Goal: Task Accomplishment & Management: Manage account settings

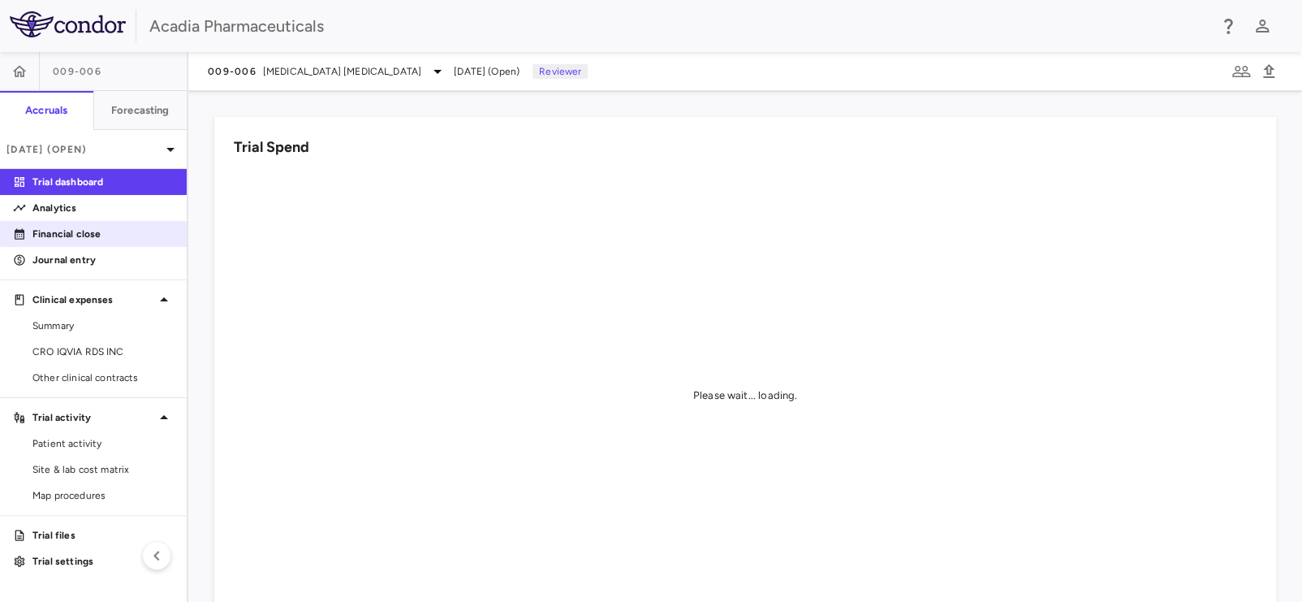
click at [84, 226] on link "Financial close" at bounding box center [93, 234] width 187 height 24
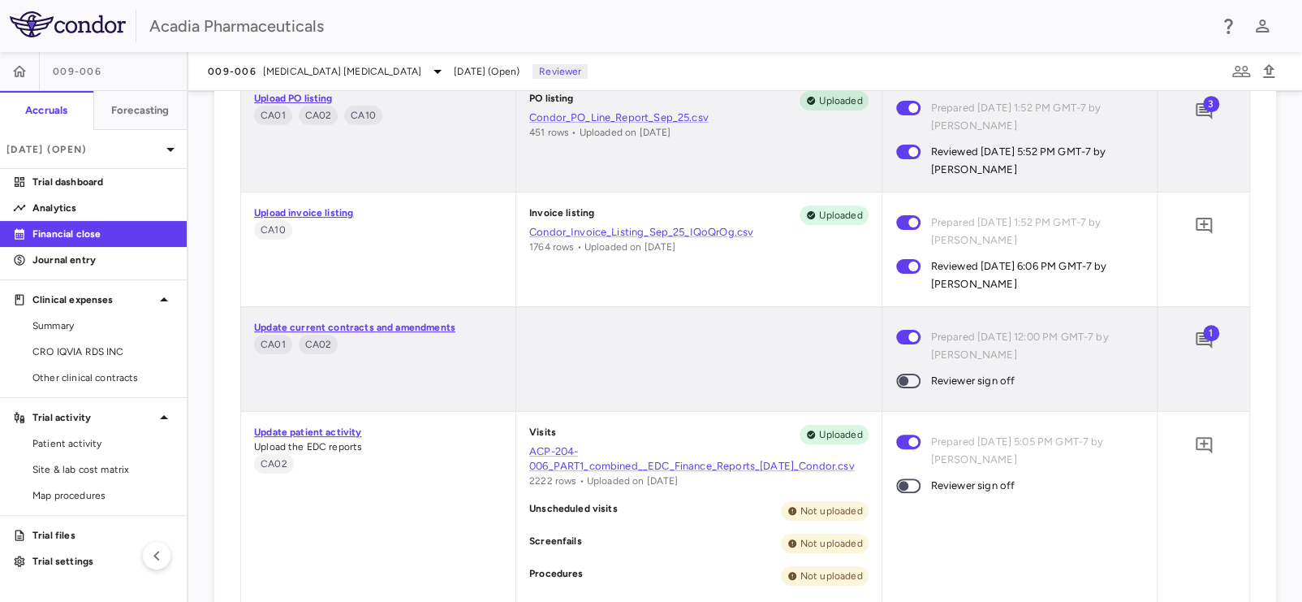
scroll to position [487, 0]
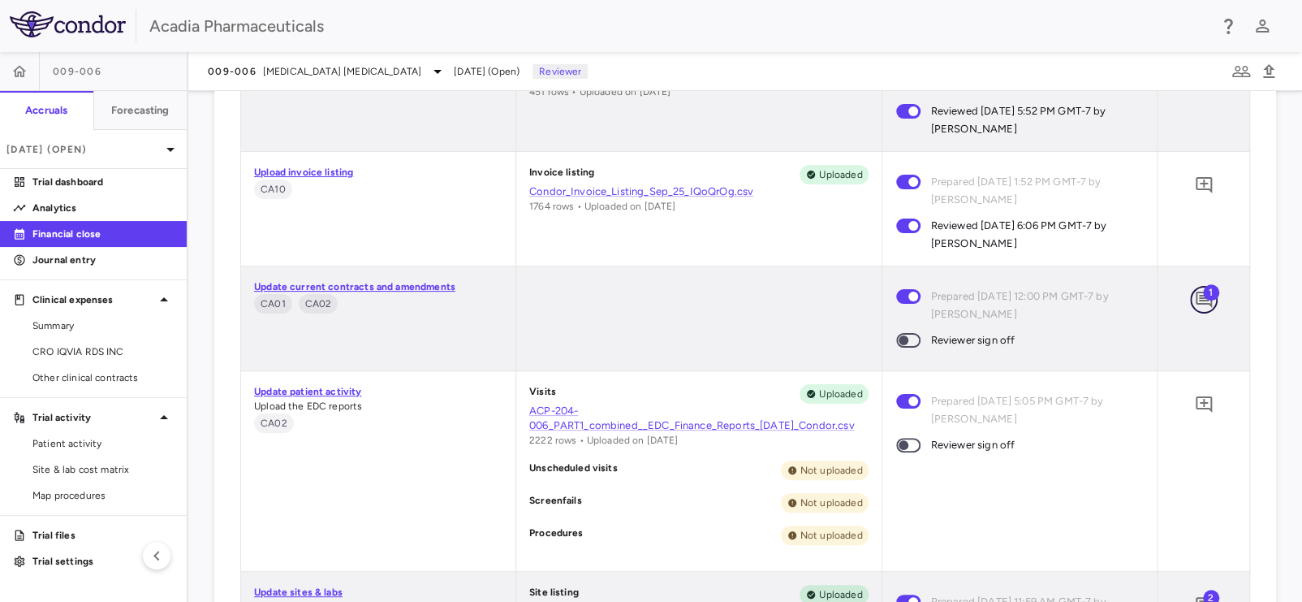
click at [1196, 297] on icon "Add comment" at bounding box center [1204, 299] width 16 height 16
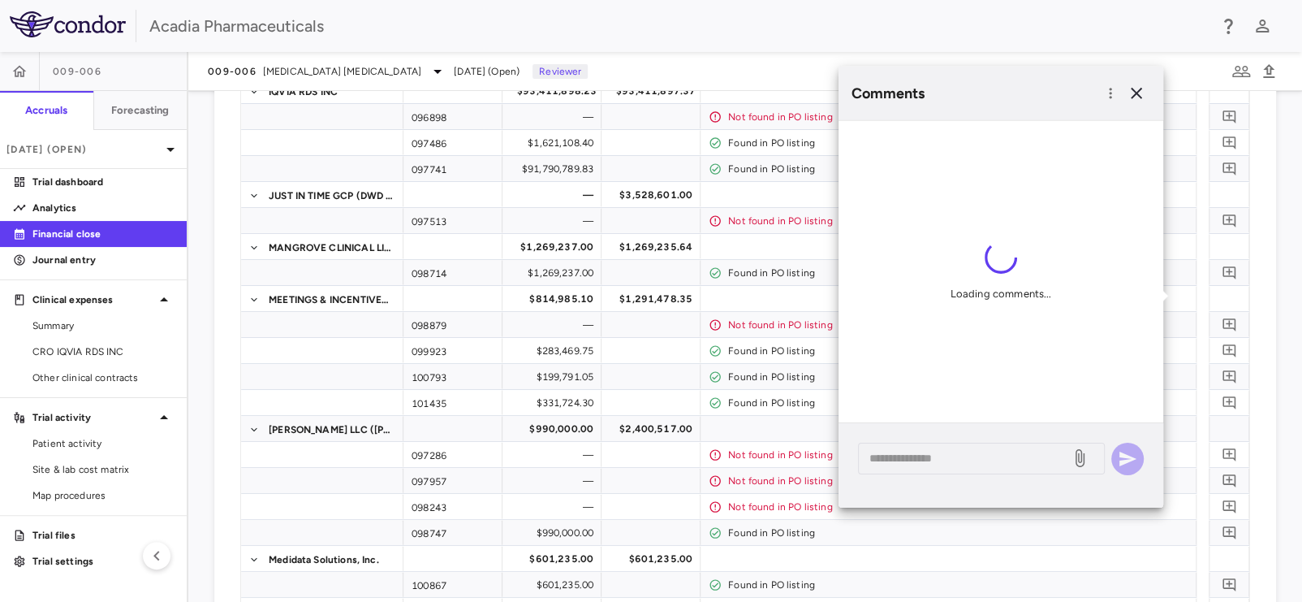
scroll to position [2080, 0]
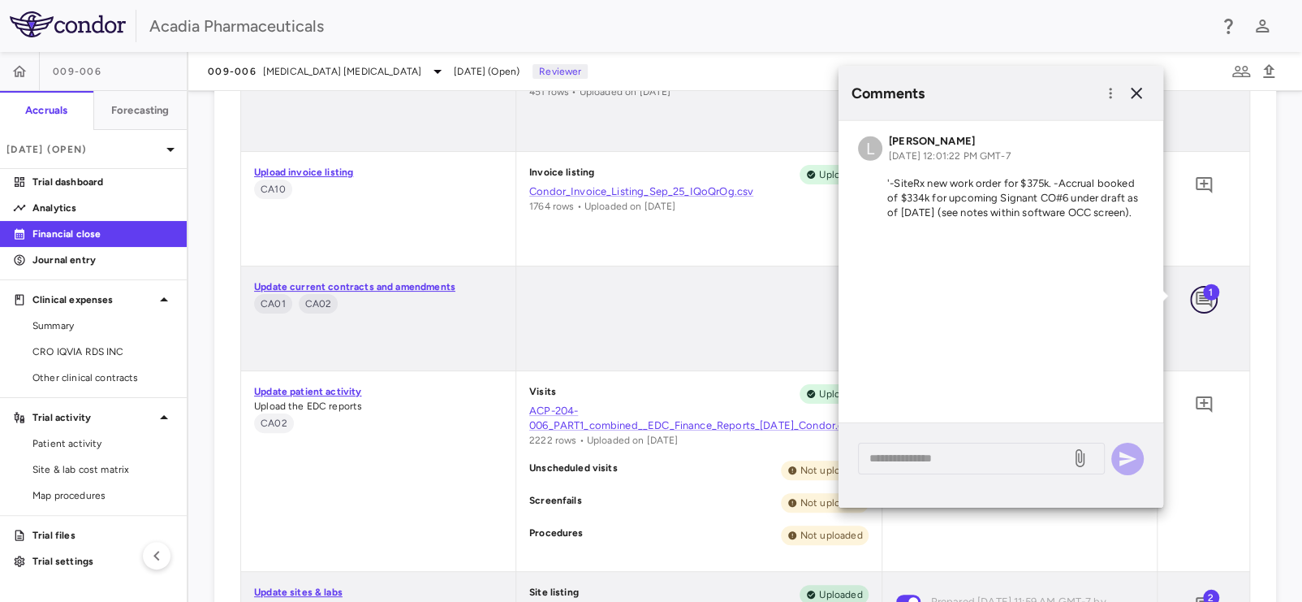
click at [1196, 297] on icon "Add comment" at bounding box center [1204, 299] width 16 height 16
click at [1141, 97] on icon "button" at bounding box center [1136, 93] width 19 height 19
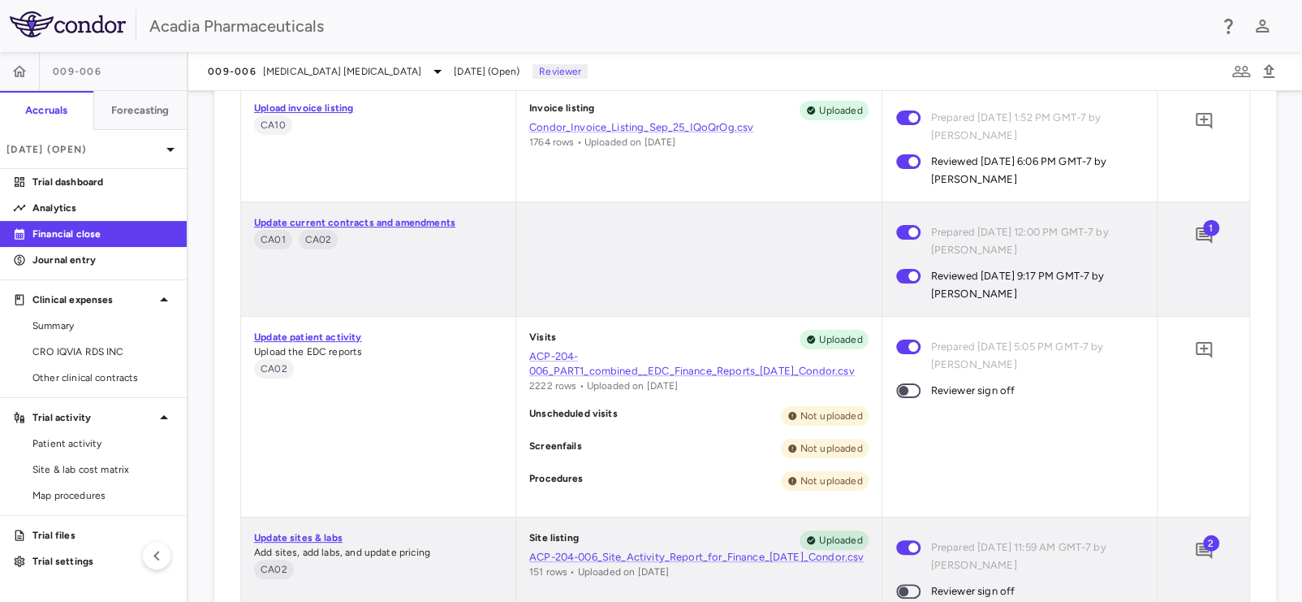
scroll to position [2242, 0]
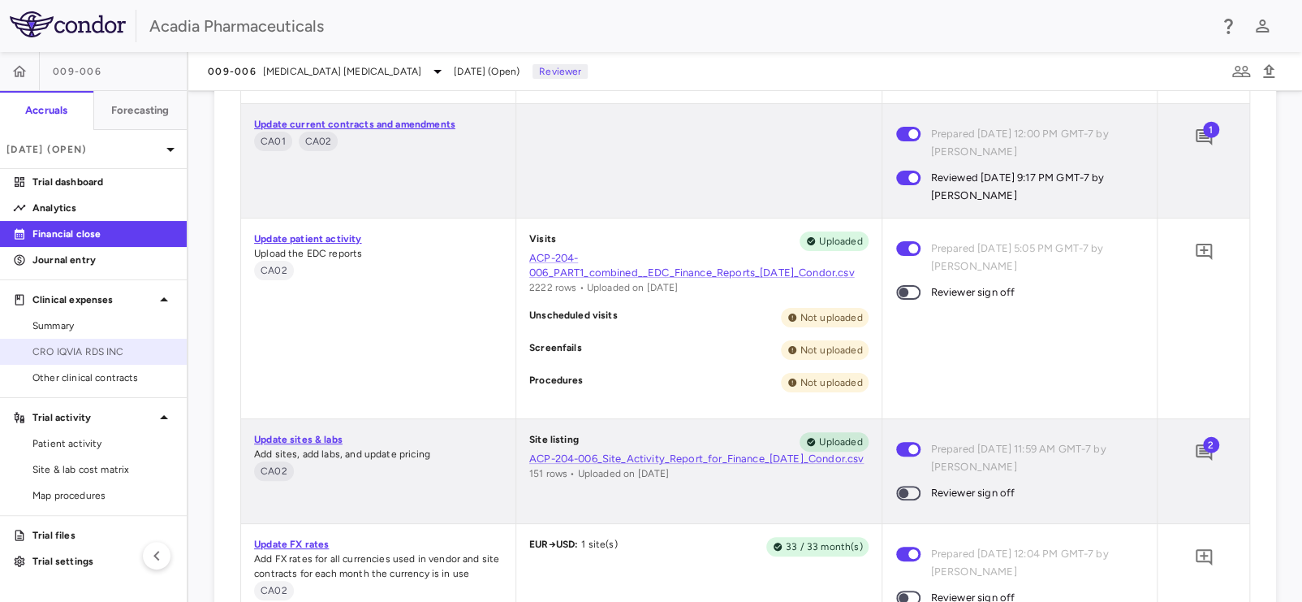
click at [114, 344] on span "CRO IQVIA RDS INC" at bounding box center [102, 351] width 141 height 15
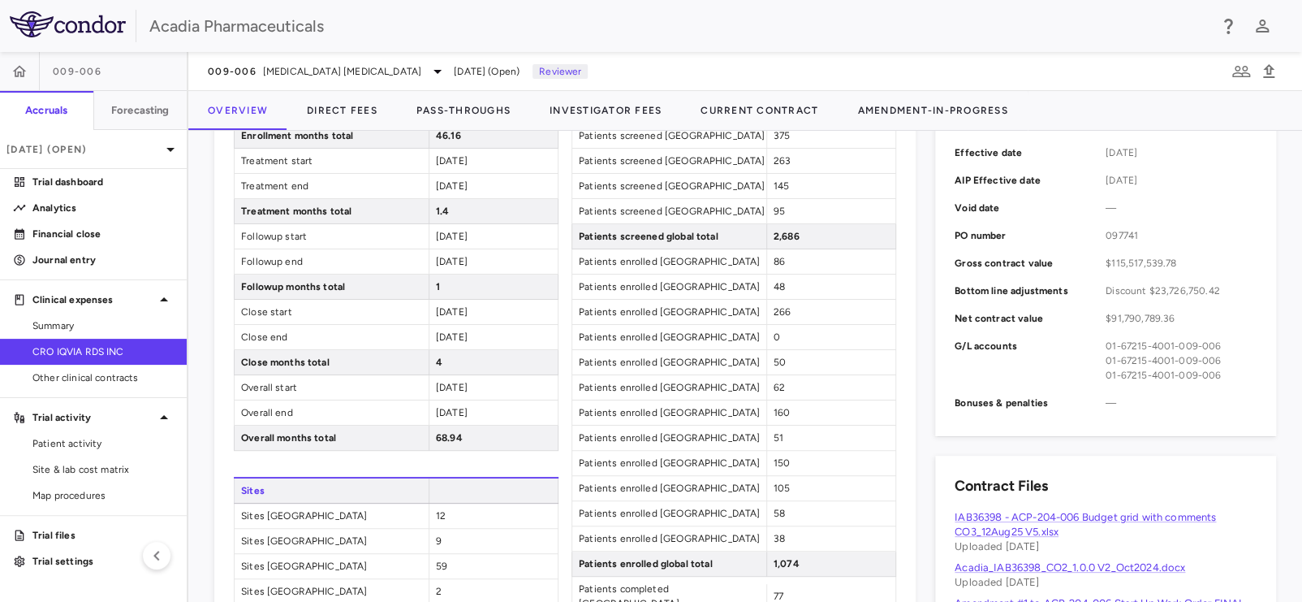
scroll to position [730, 0]
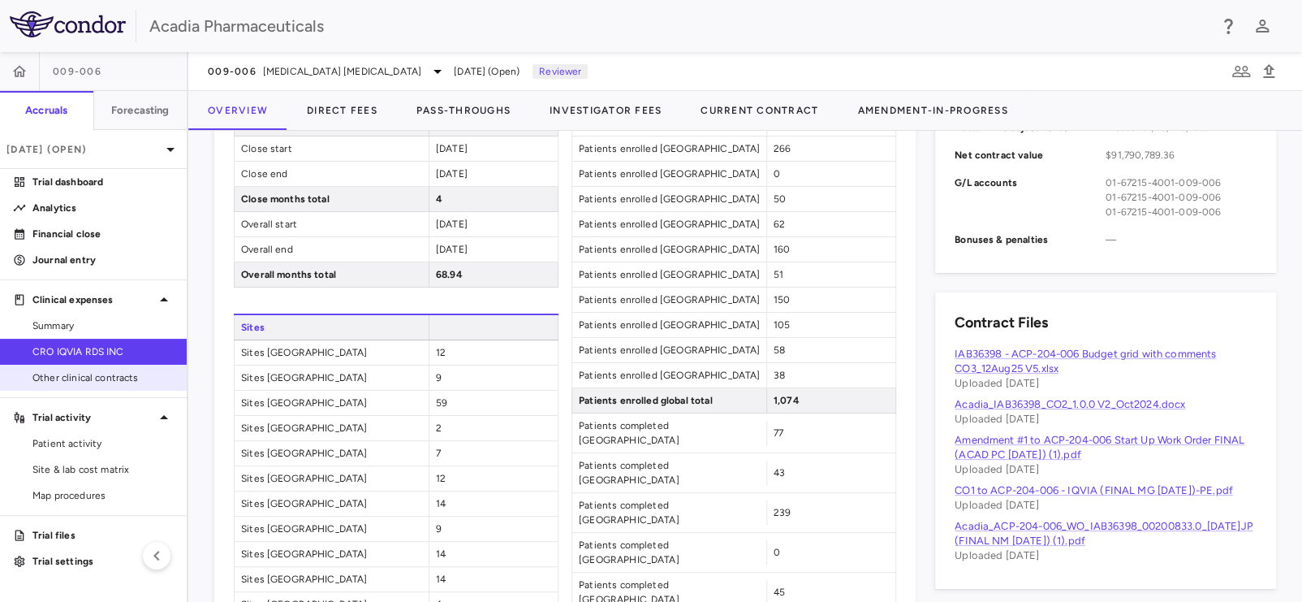
click at [89, 376] on span "Other clinical contracts" at bounding box center [102, 377] width 141 height 15
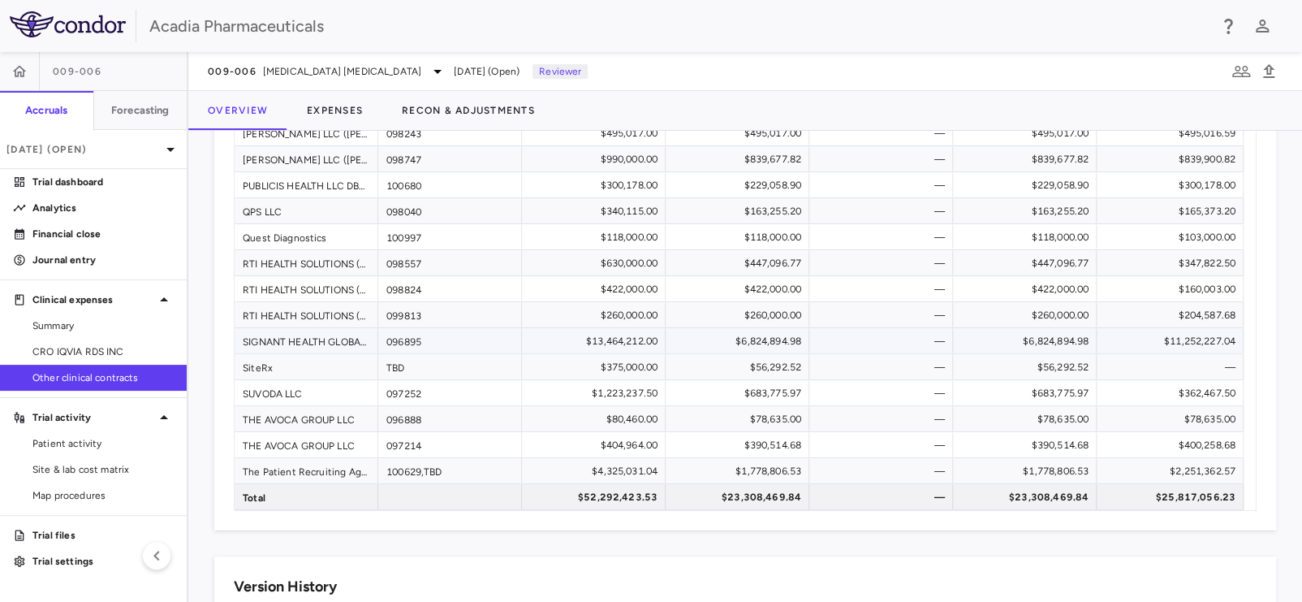
scroll to position [487, 0]
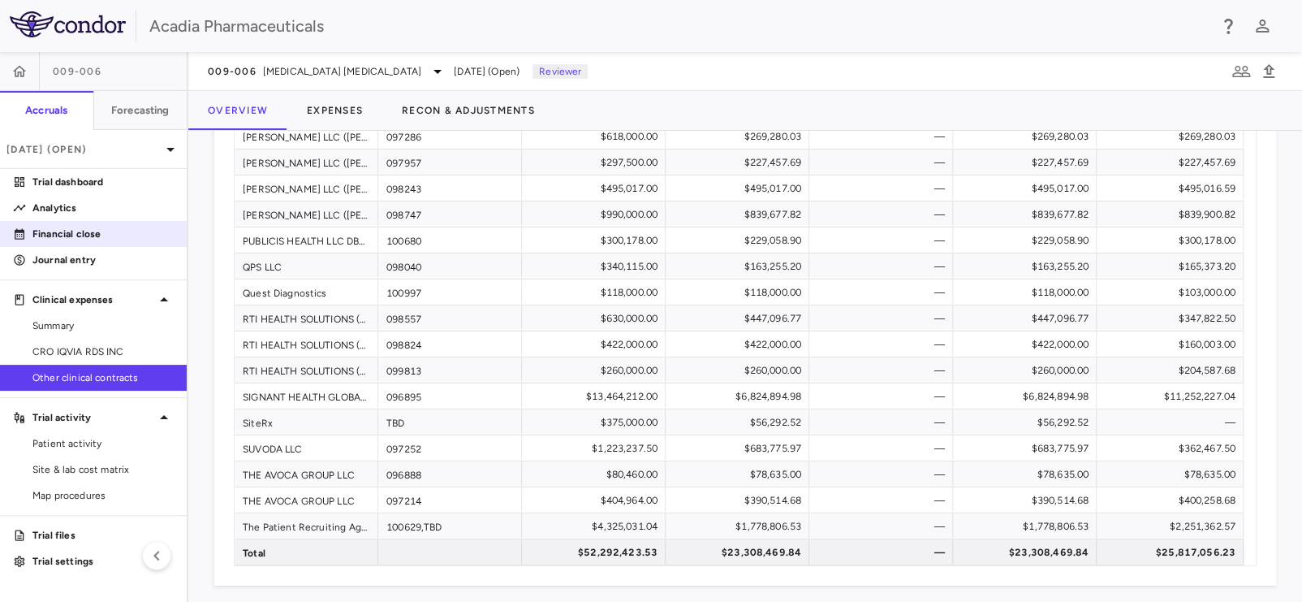
click at [81, 224] on link "Financial close" at bounding box center [93, 234] width 187 height 24
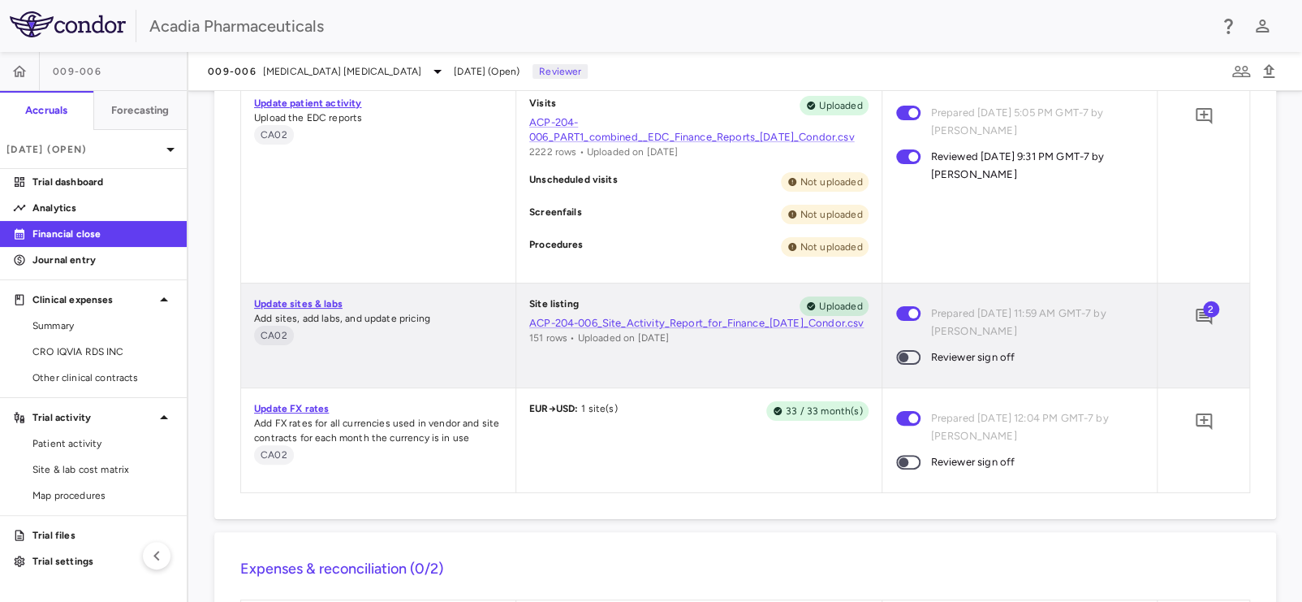
scroll to position [2405, 0]
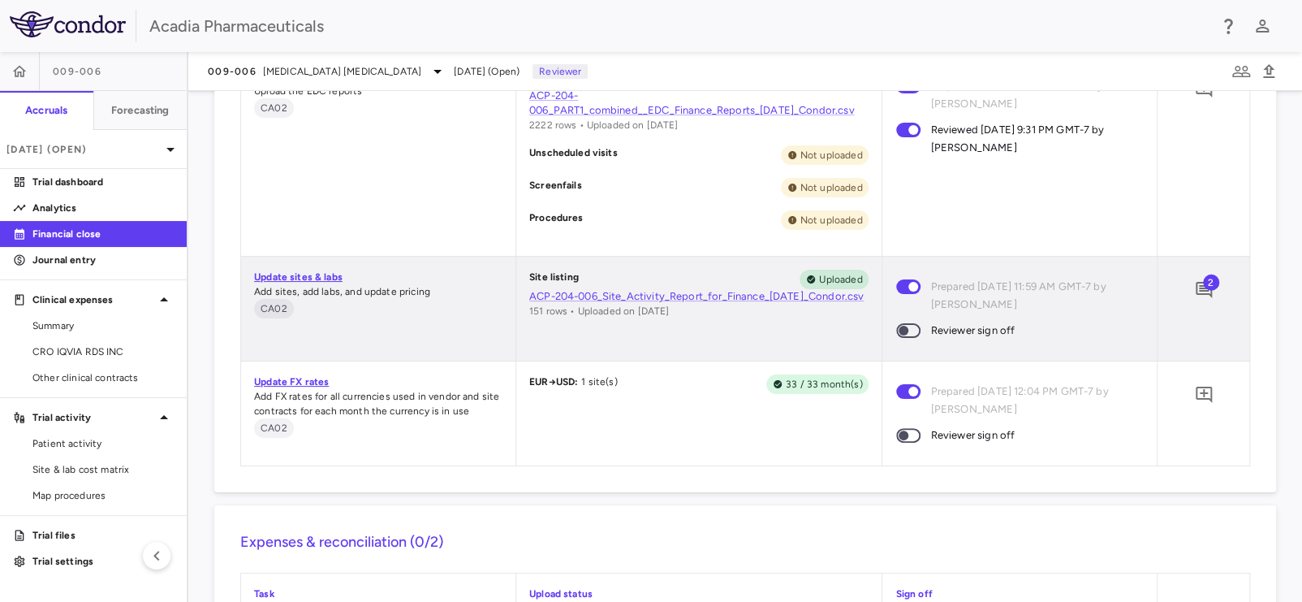
click at [1203, 287] on span "2" at bounding box center [1211, 282] width 16 height 16
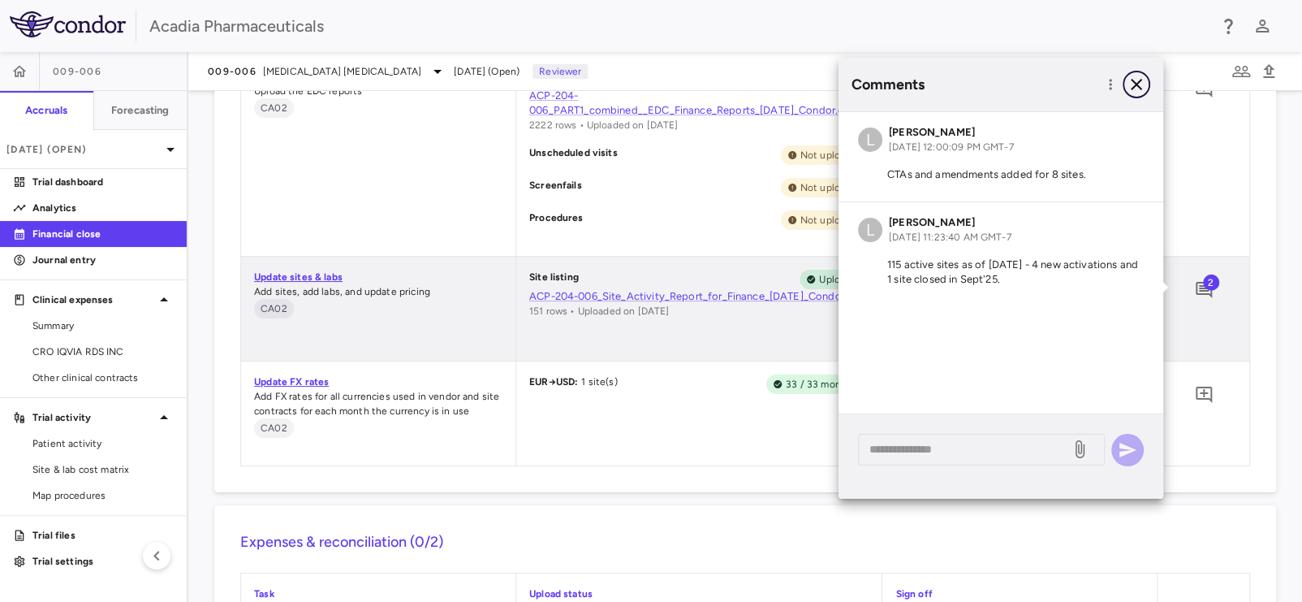
click at [1138, 80] on icon "button" at bounding box center [1136, 84] width 19 height 19
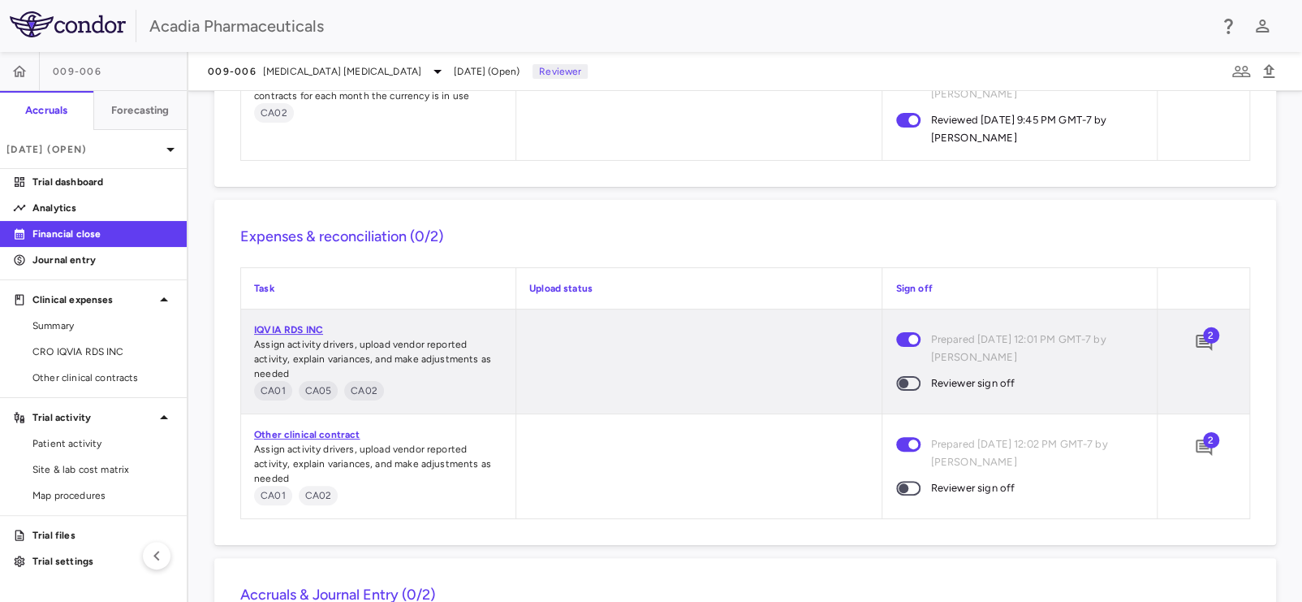
scroll to position [2811, 0]
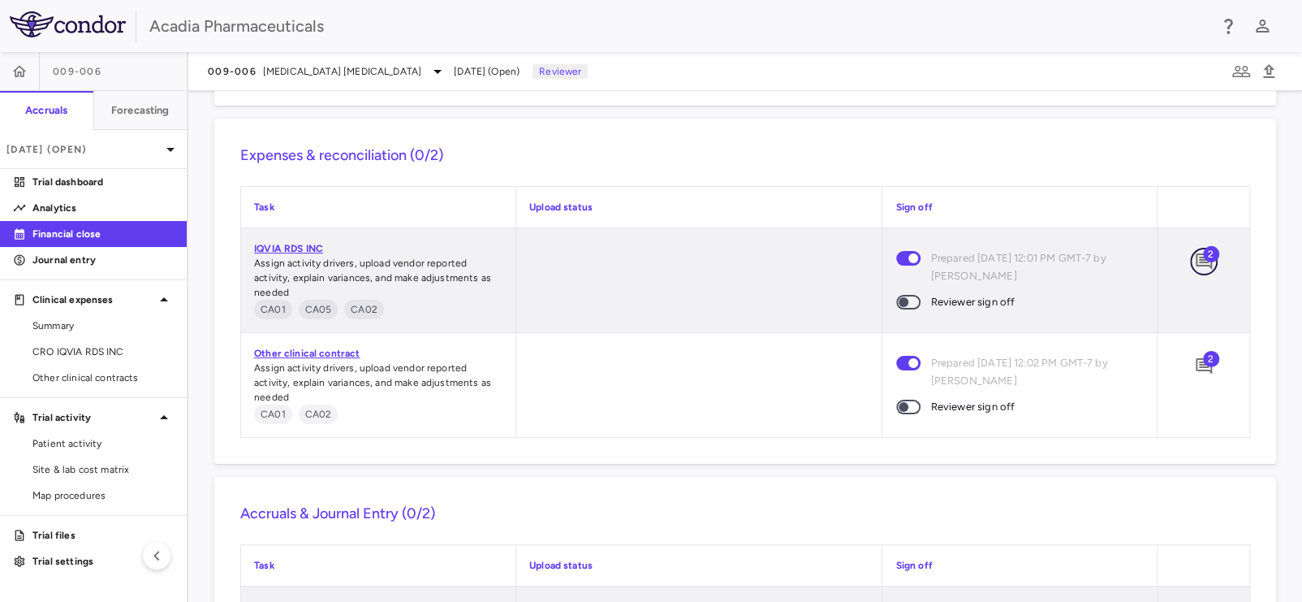
click at [1190, 258] on button "button" at bounding box center [1204, 262] width 28 height 28
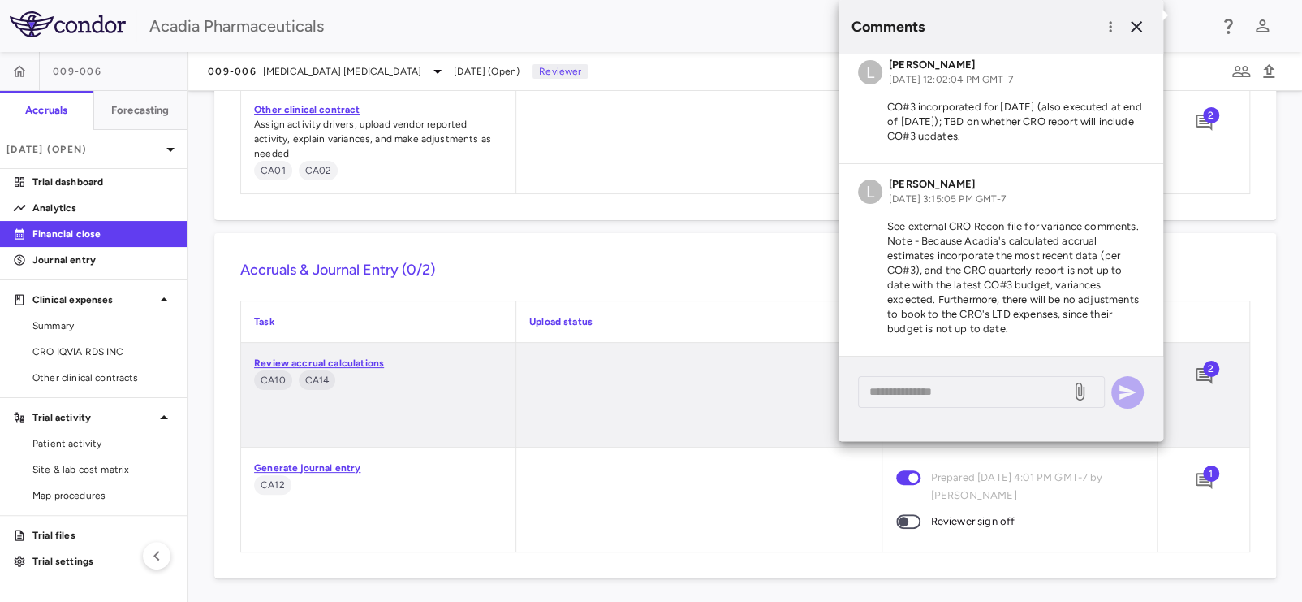
scroll to position [3060, 0]
click at [59, 264] on p "Journal entry" at bounding box center [102, 259] width 141 height 15
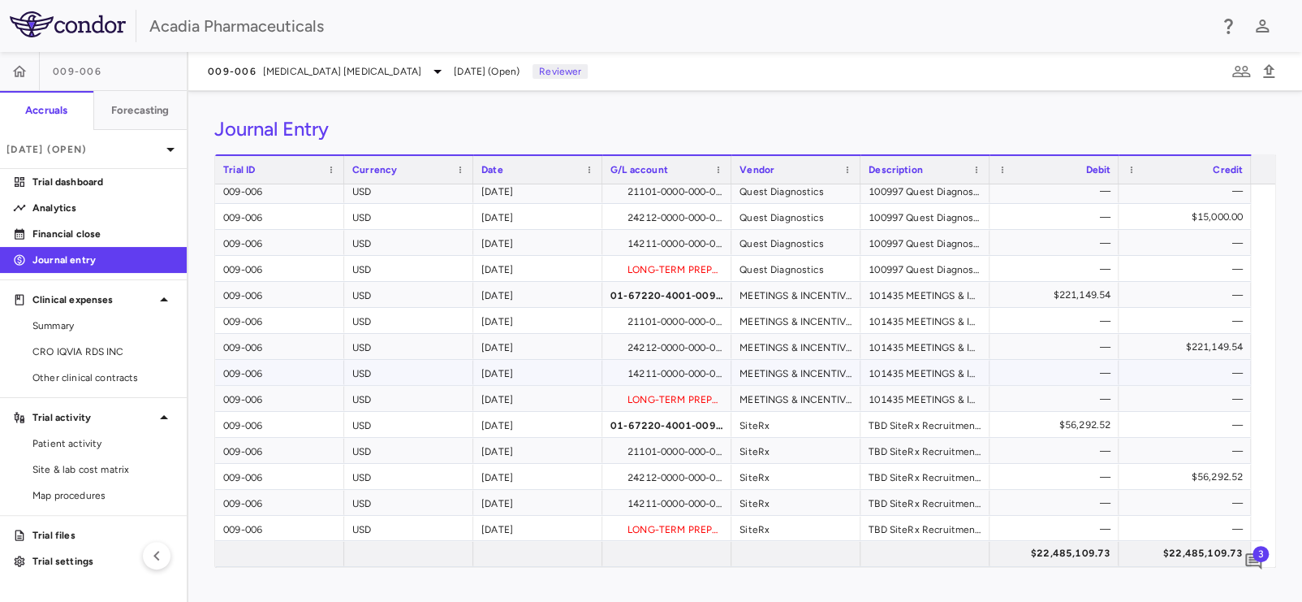
scroll to position [3929, 0]
click at [98, 234] on p "Financial close" at bounding box center [102, 234] width 141 height 15
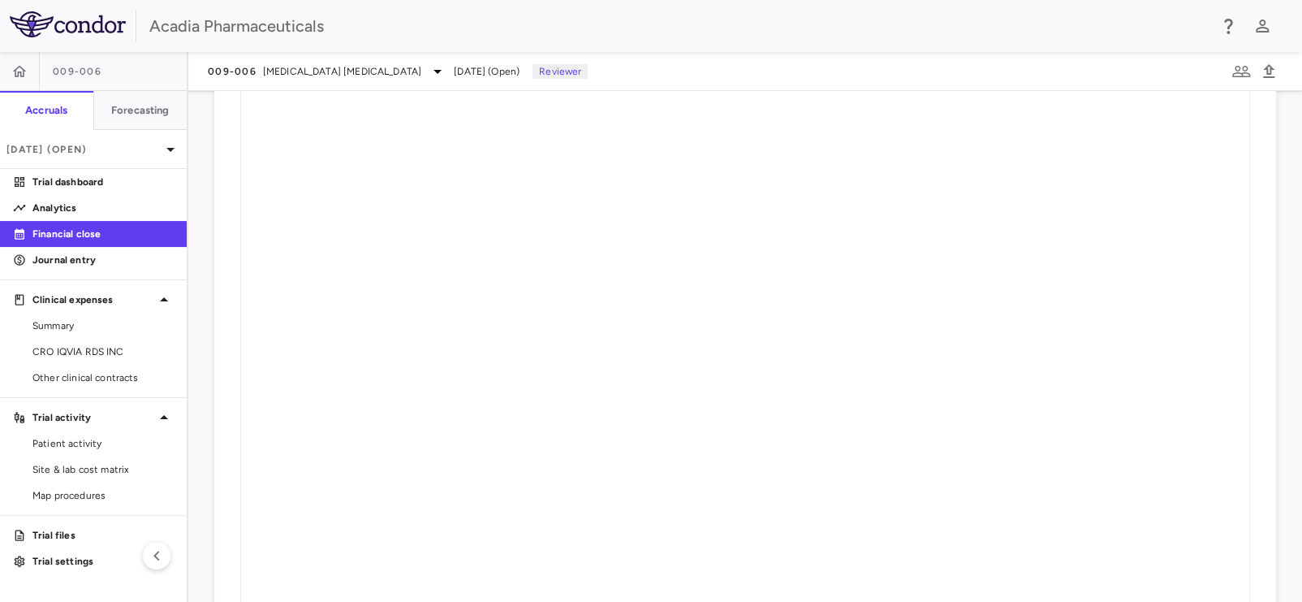
scroll to position [2730, 0]
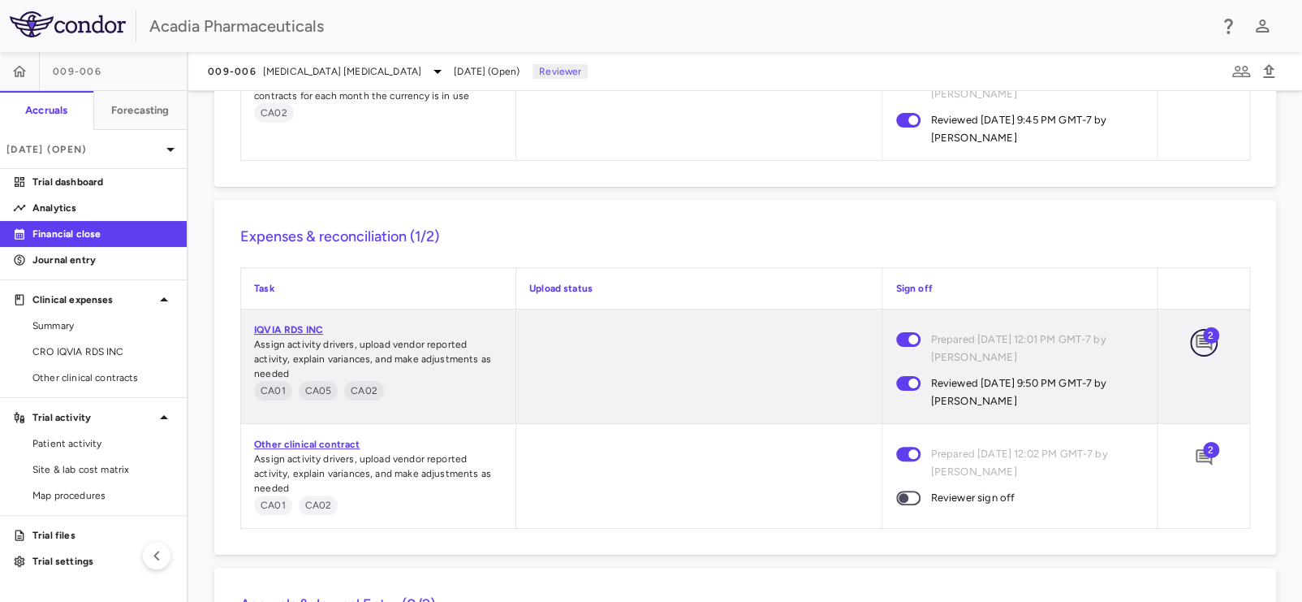
click at [1194, 342] on icon "Add comment" at bounding box center [1203, 342] width 19 height 19
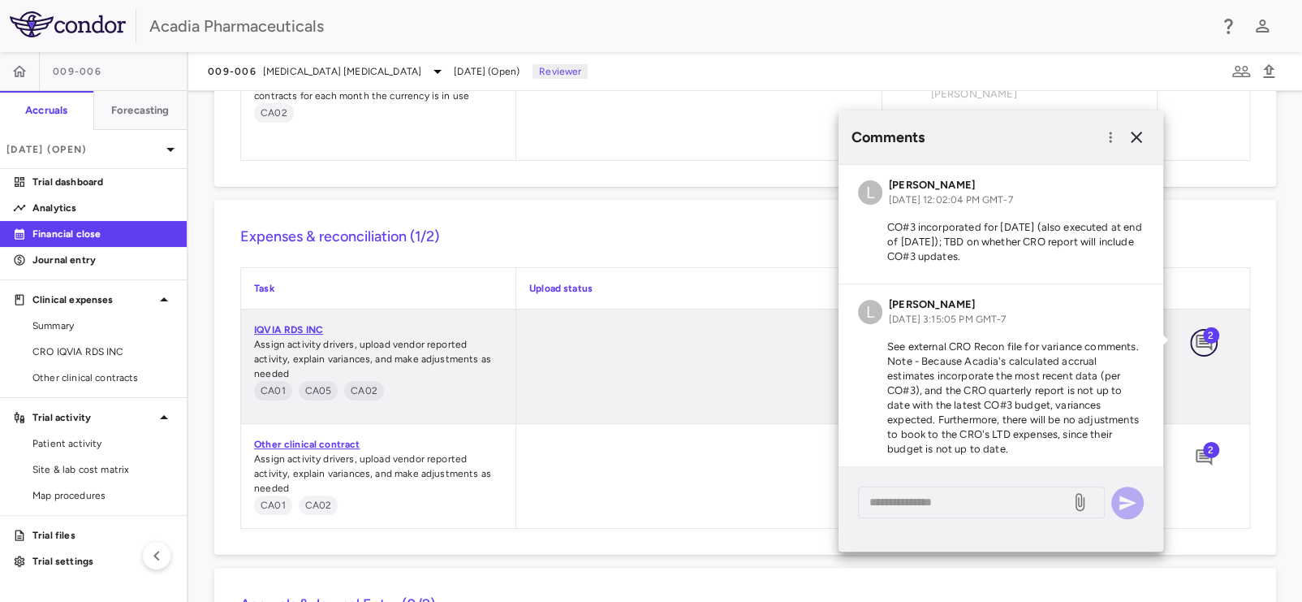
scroll to position [11, 0]
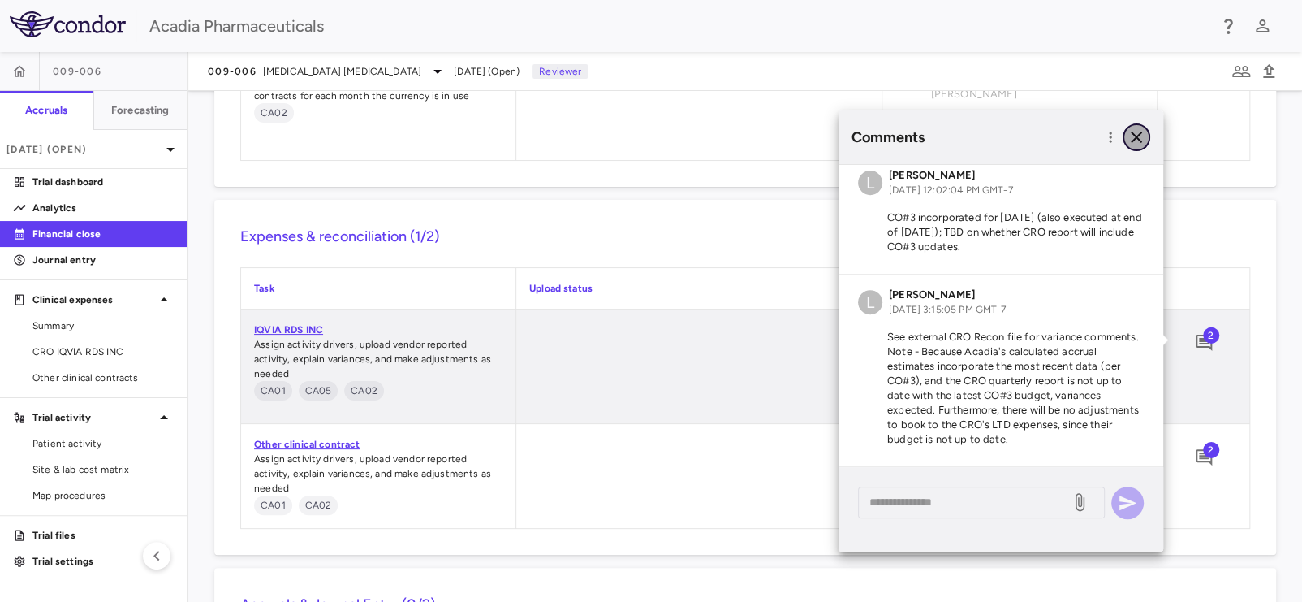
click at [1136, 134] on icon "button" at bounding box center [1136, 136] width 19 height 19
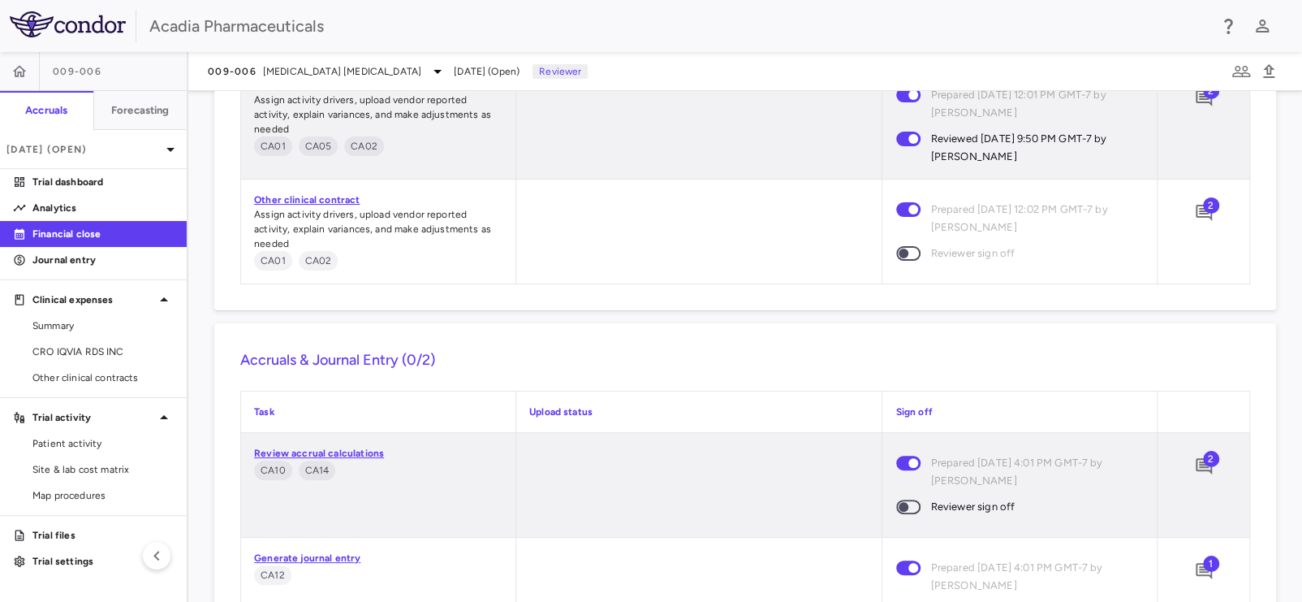
scroll to position [3068, 0]
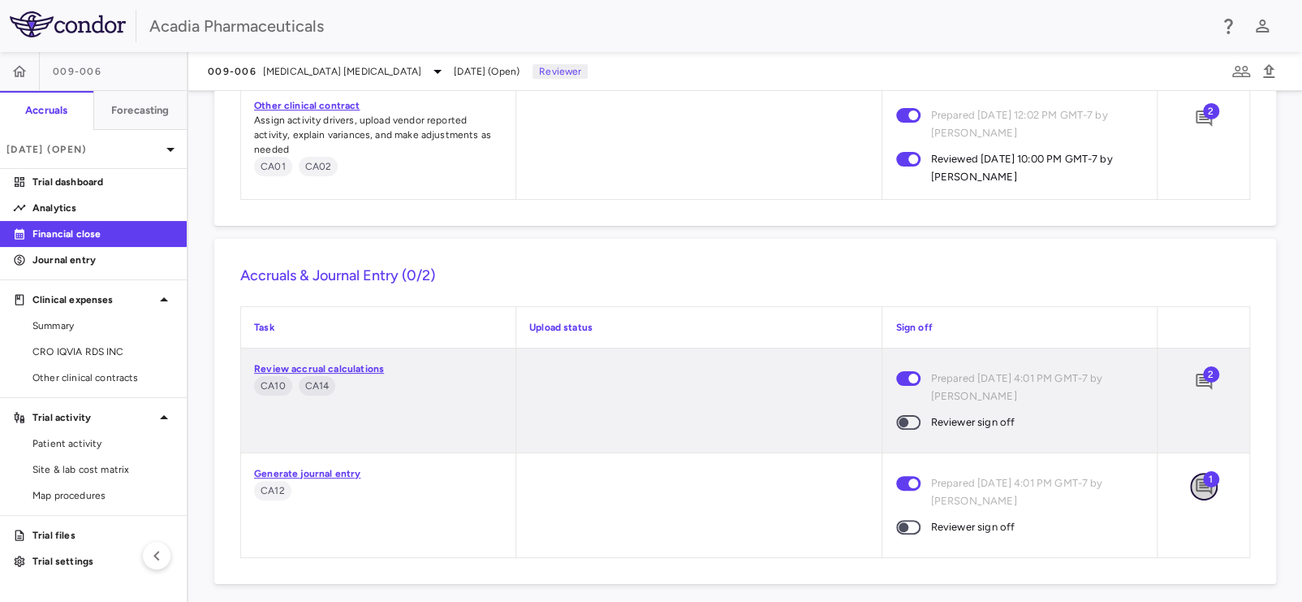
click at [1196, 484] on icon "Add comment" at bounding box center [1204, 486] width 16 height 16
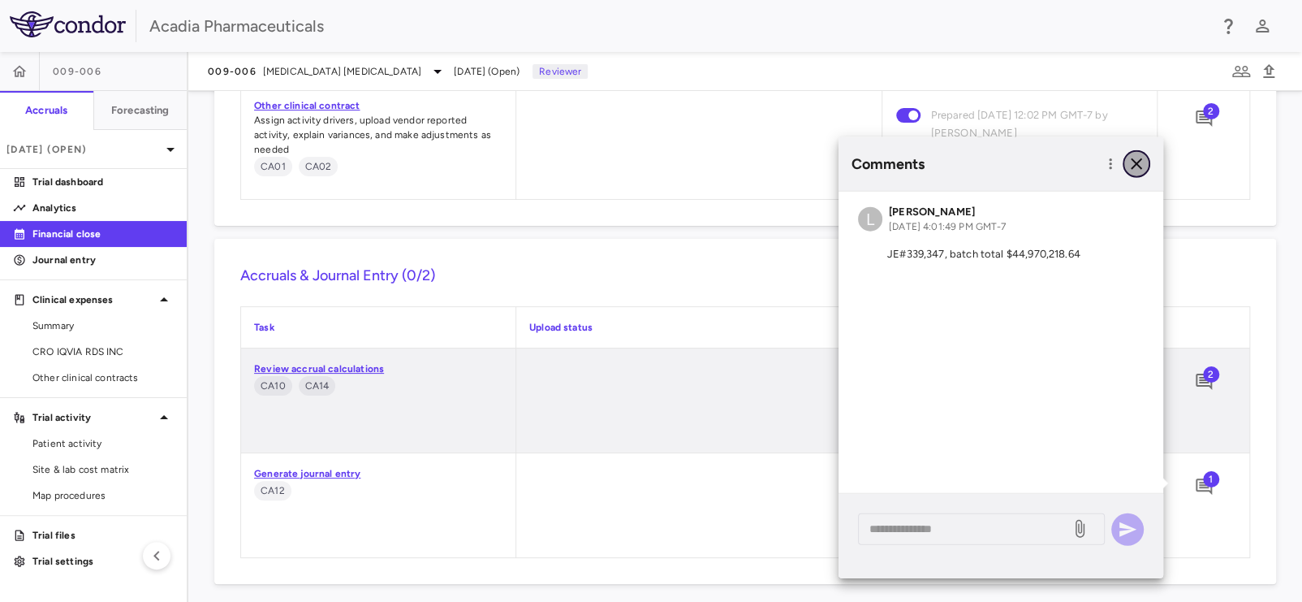
click at [1136, 163] on icon "button" at bounding box center [1136, 163] width 11 height 11
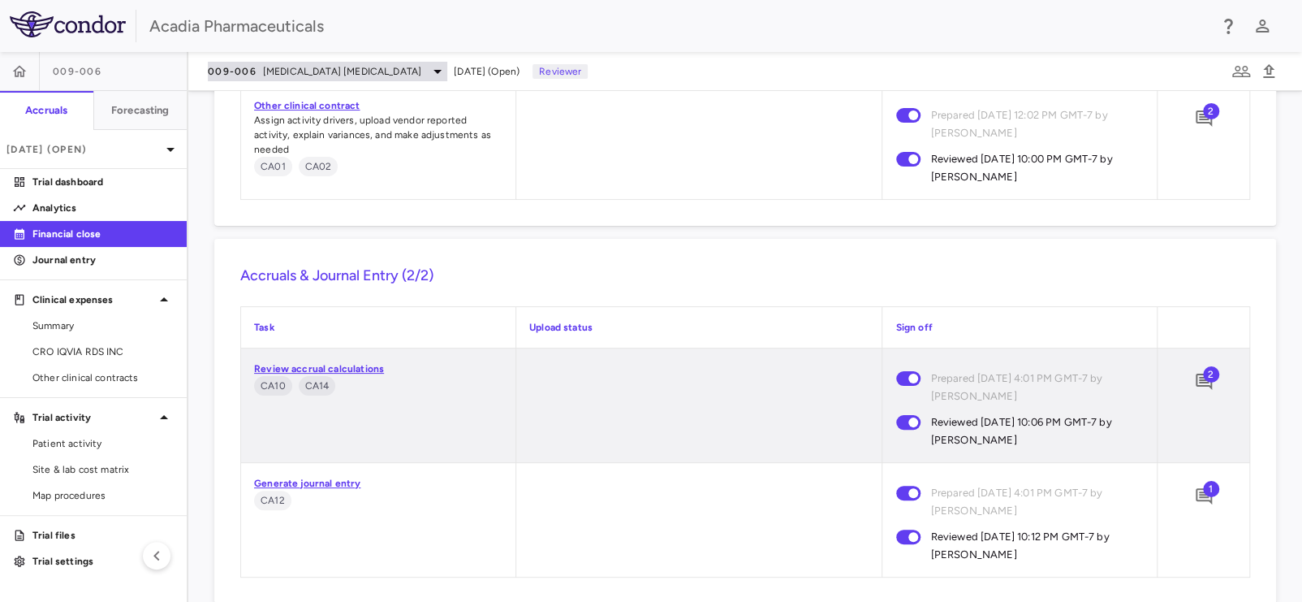
click at [307, 71] on span "[MEDICAL_DATA] [MEDICAL_DATA]" at bounding box center [342, 71] width 158 height 15
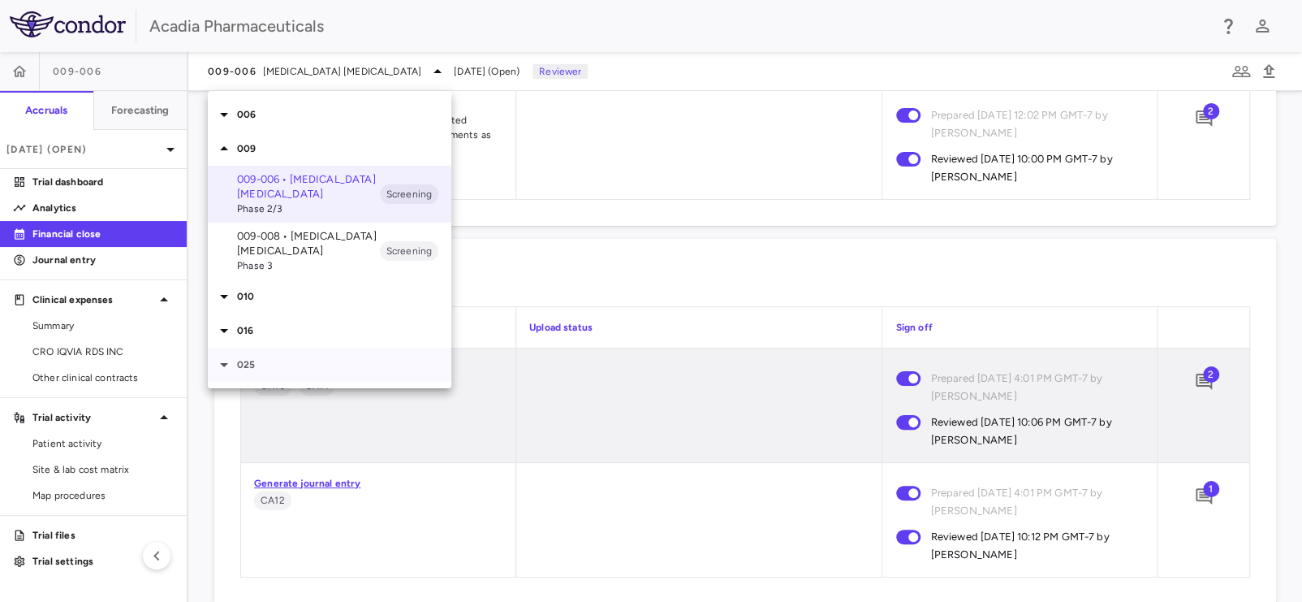
click at [234, 362] on div at bounding box center [225, 364] width 23 height 19
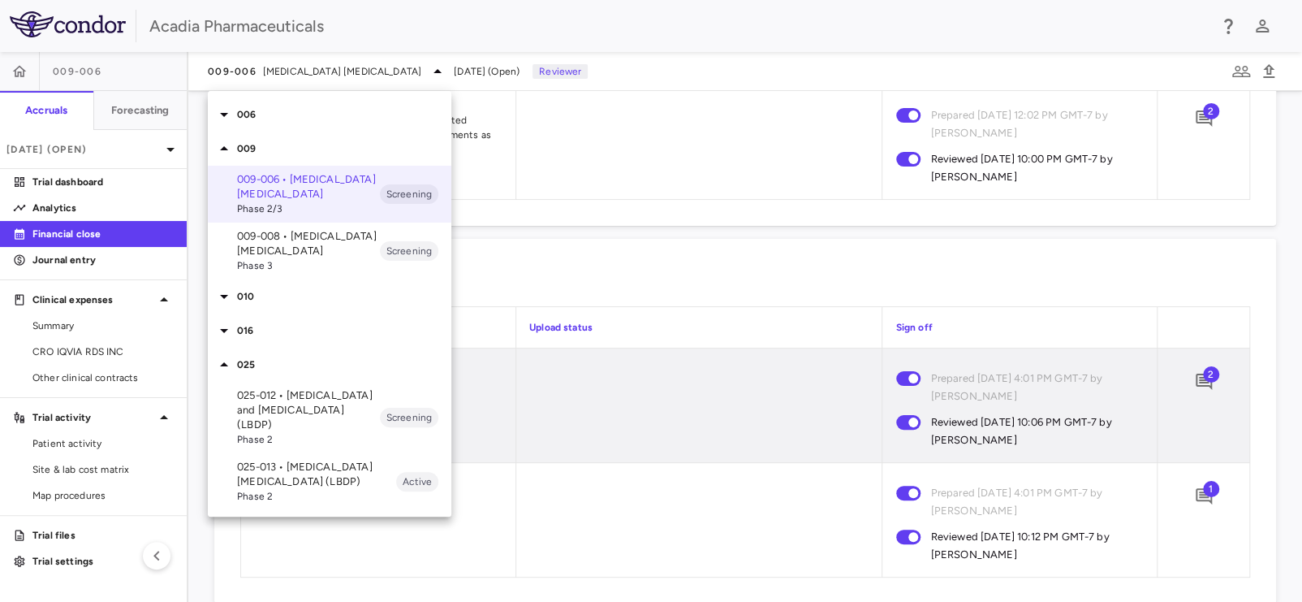
click at [265, 398] on p "025-012 • [MEDICAL_DATA] and [MEDICAL_DATA] (LBDP)" at bounding box center [308, 410] width 143 height 44
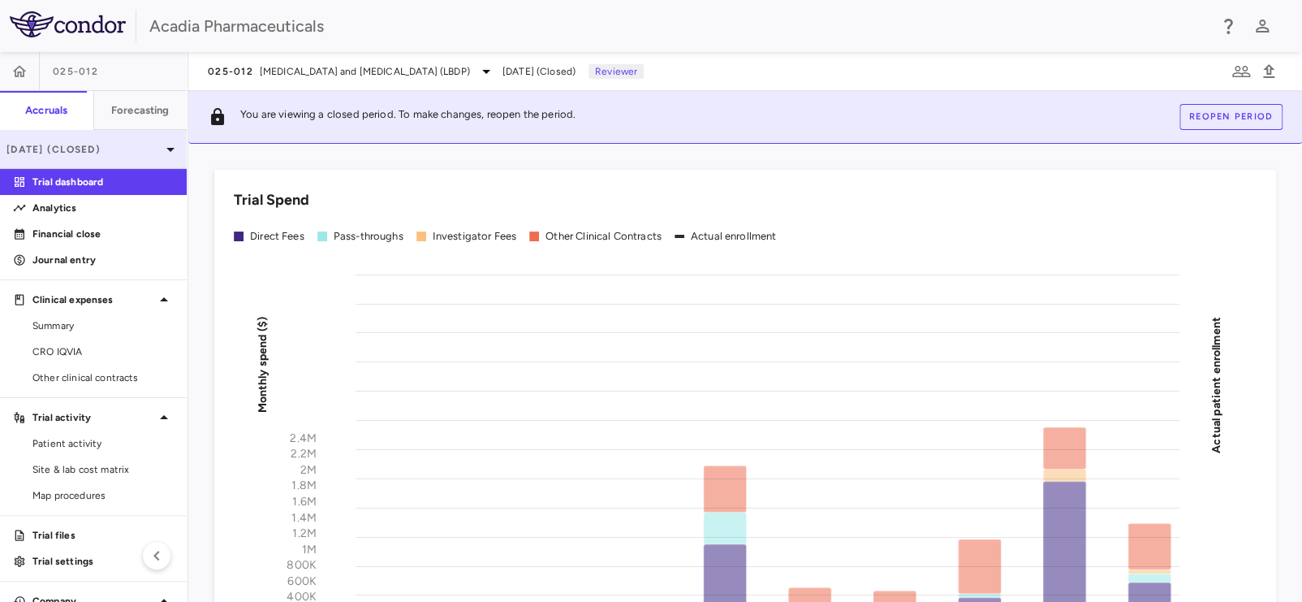
click at [124, 151] on p "[DATE] (Closed)" at bounding box center [83, 149] width 154 height 15
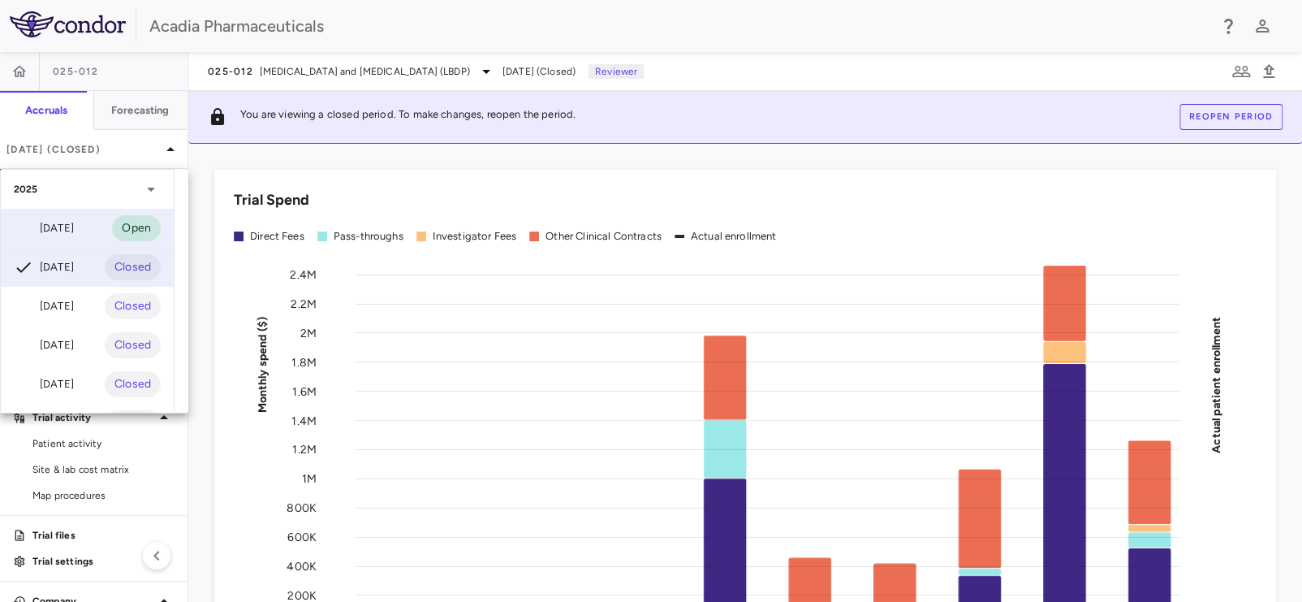
click at [101, 226] on div "[DATE] Open" at bounding box center [87, 228] width 173 height 39
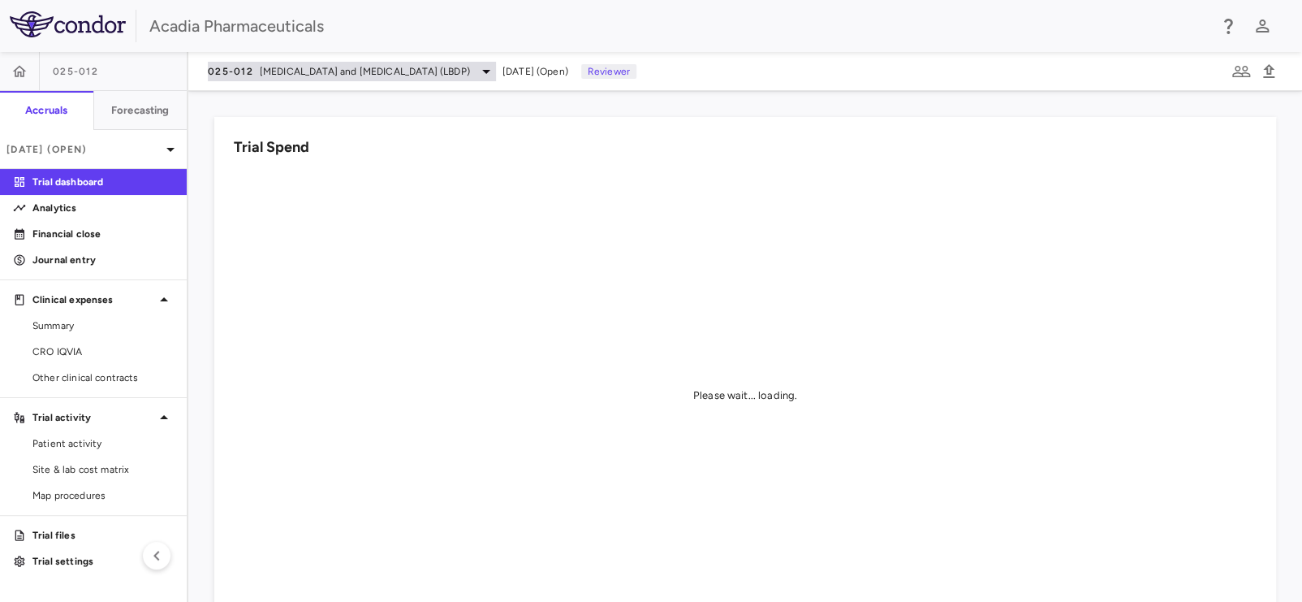
click at [302, 66] on span "[MEDICAL_DATA] and [MEDICAL_DATA] (LBDP)" at bounding box center [365, 71] width 210 height 15
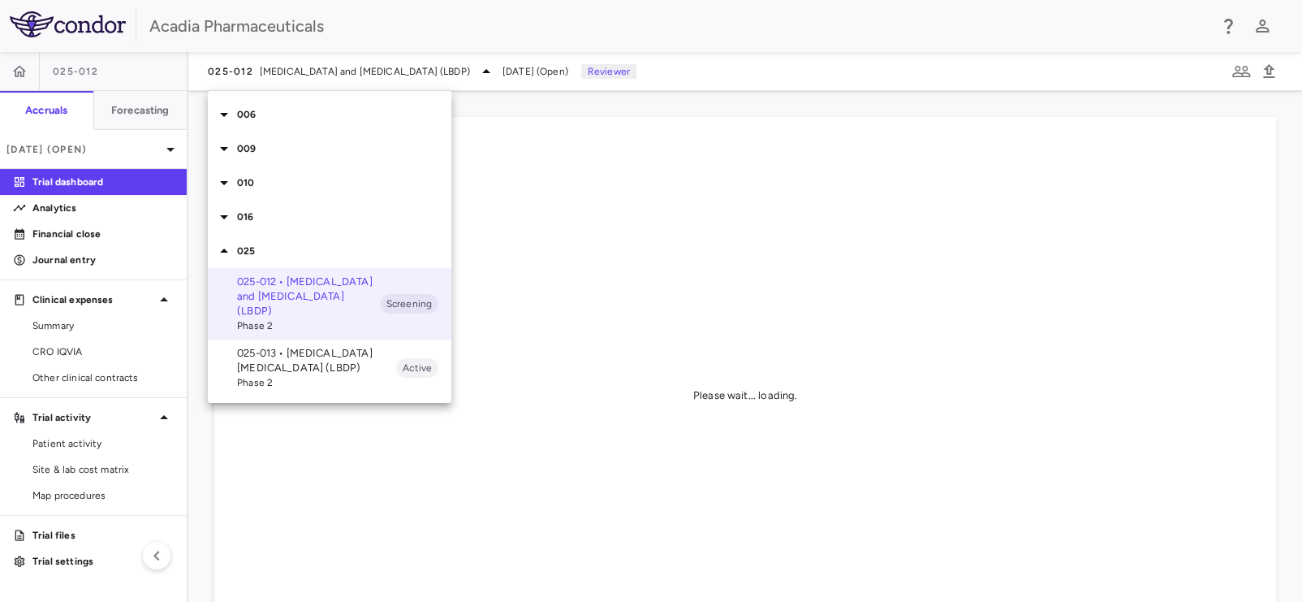
click at [306, 352] on p "025-013 • [MEDICAL_DATA] [MEDICAL_DATA] (LBDP)" at bounding box center [316, 360] width 159 height 29
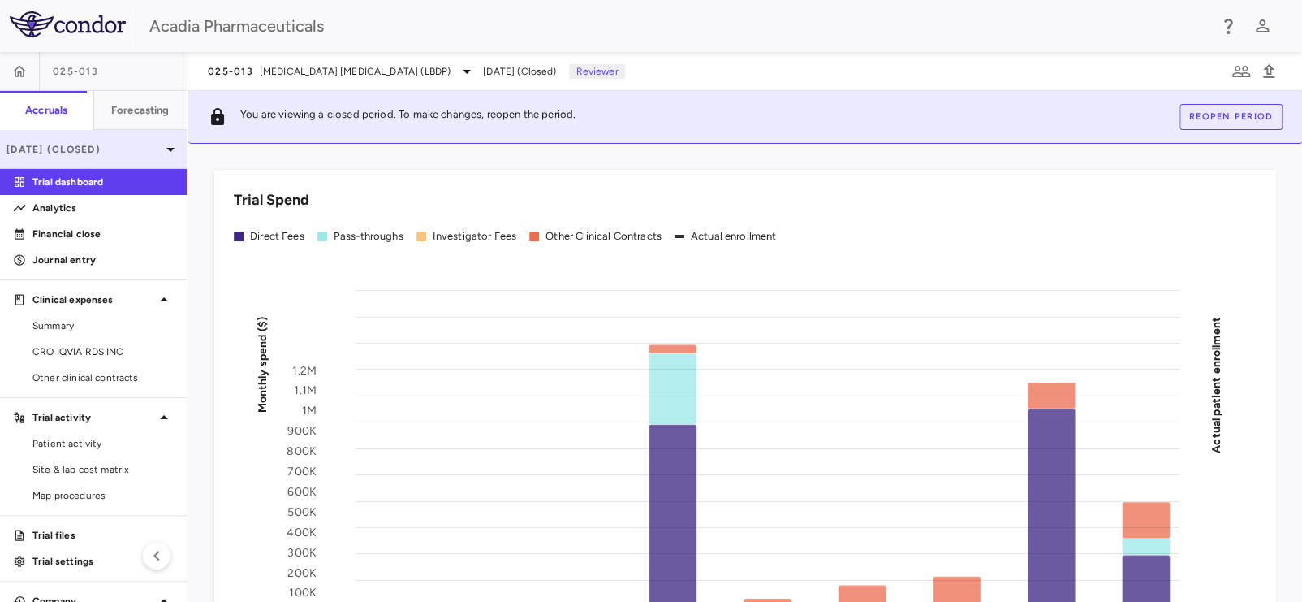
click at [102, 153] on p "[DATE] (Closed)" at bounding box center [83, 149] width 154 height 15
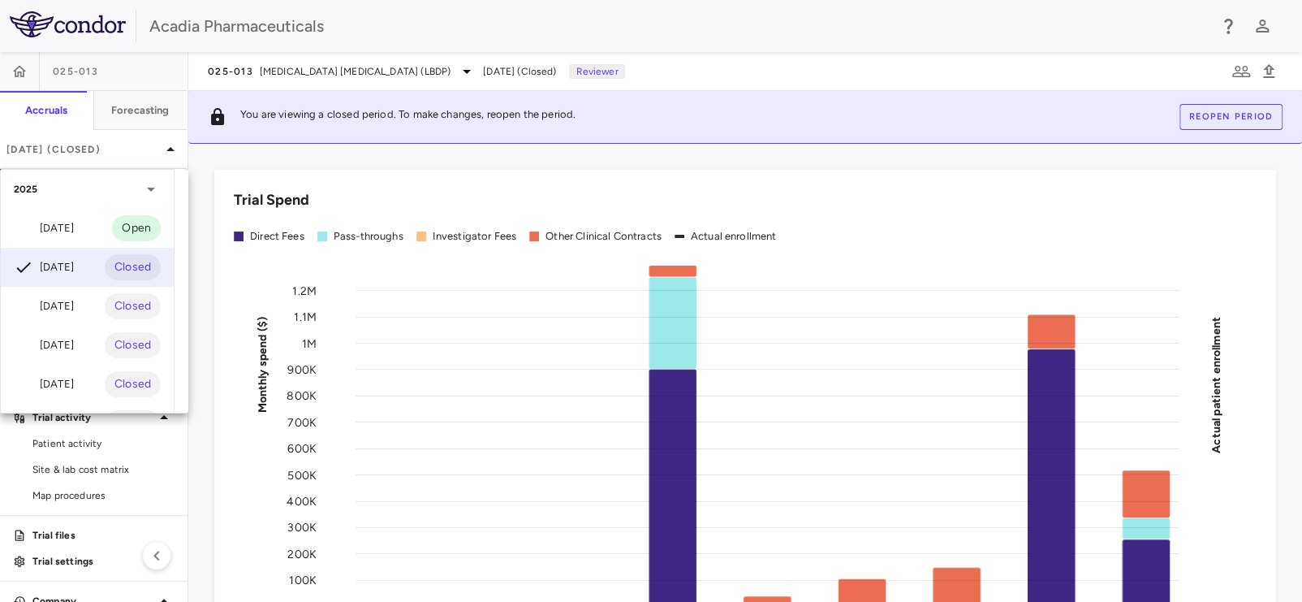
click at [74, 233] on div "[DATE]" at bounding box center [44, 227] width 60 height 19
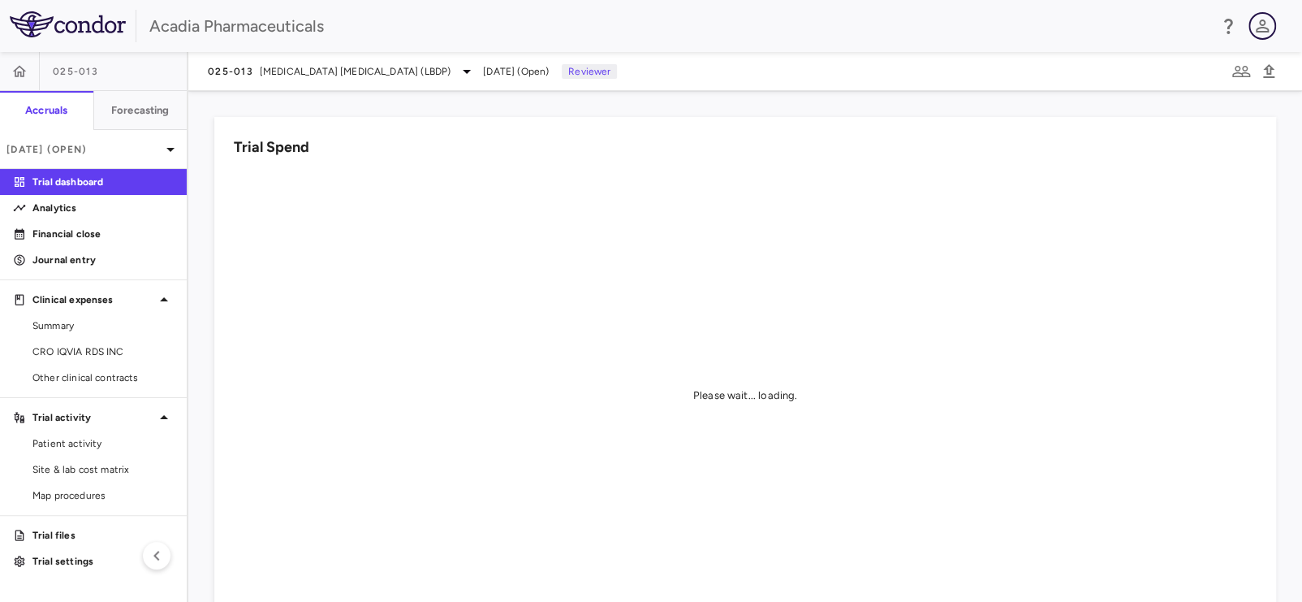
click at [1261, 28] on icon "button" at bounding box center [1262, 25] width 13 height 13
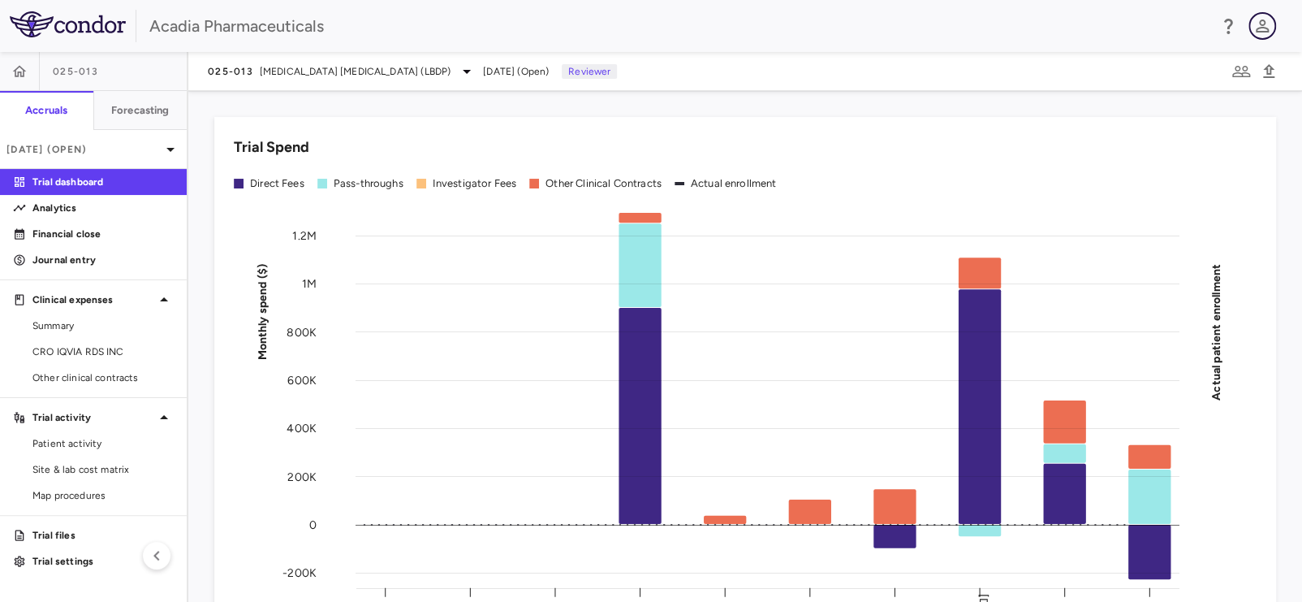
click at [1256, 21] on icon "button" at bounding box center [1262, 25] width 19 height 19
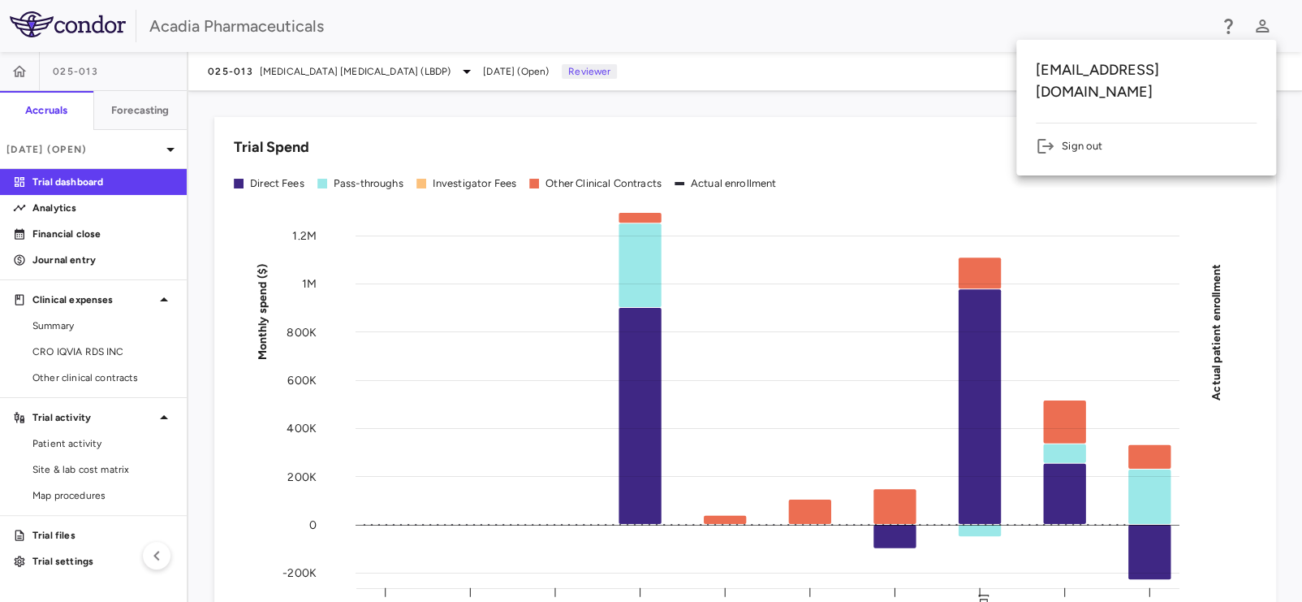
click at [1093, 136] on li "Sign out" at bounding box center [1146, 145] width 221 height 19
